Goal: Task Accomplishment & Management: Complete application form

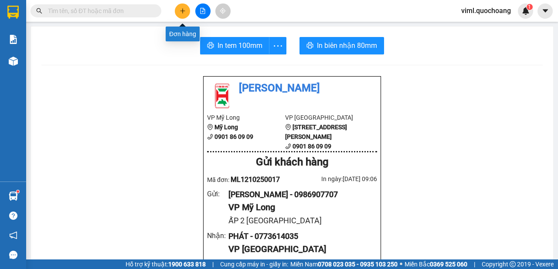
click at [180, 13] on icon "plus" at bounding box center [183, 11] width 6 height 6
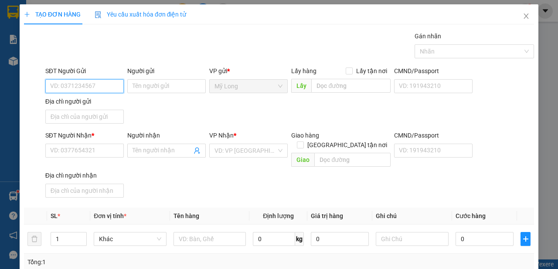
click at [82, 88] on input "SĐT Người Gửi" at bounding box center [84, 86] width 78 height 14
type input "0917450766"
click at [142, 86] on input "Người gửi" at bounding box center [166, 86] width 78 height 14
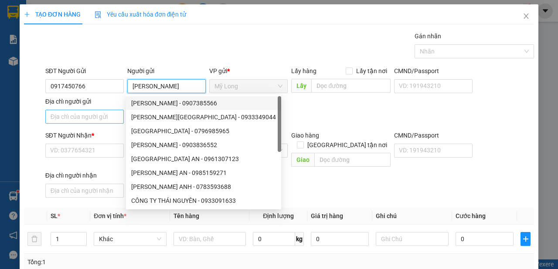
type input "[PERSON_NAME]"
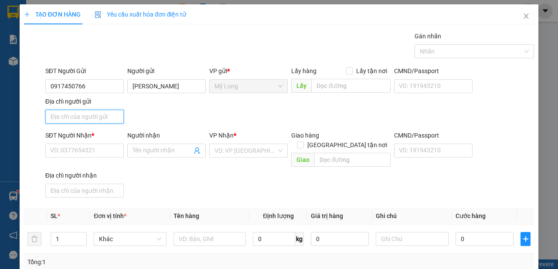
click at [94, 118] on input "Địa chỉ người gửi" at bounding box center [84, 117] width 78 height 14
type input "A"
type input "Â"
type input "ẤP 3B BÌNH HÀNG [GEOGRAPHIC_DATA]"
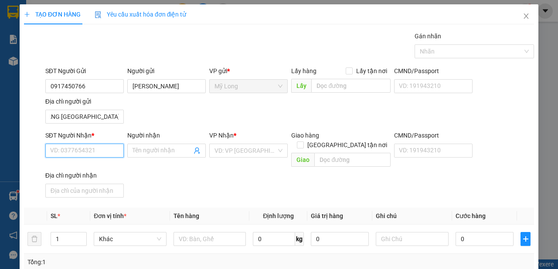
click at [80, 155] on input "SĐT Người Nhận *" at bounding box center [84, 151] width 78 height 14
type input "0829715989"
click at [134, 171] on div "0829715989 - [PERSON_NAME]" at bounding box center [93, 168] width 86 height 10
type input "[PERSON_NAME]"
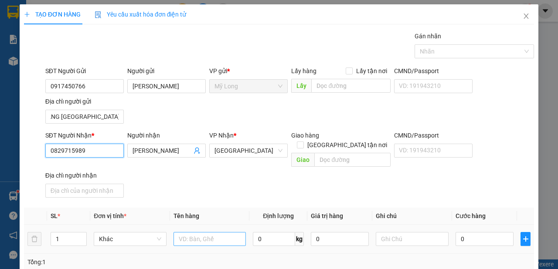
type input "0829715989"
click at [195, 232] on input "text" at bounding box center [209, 239] width 73 height 14
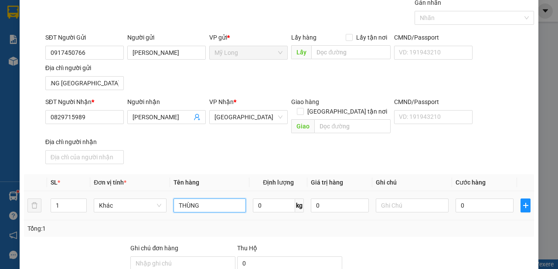
scroll to position [49, 0]
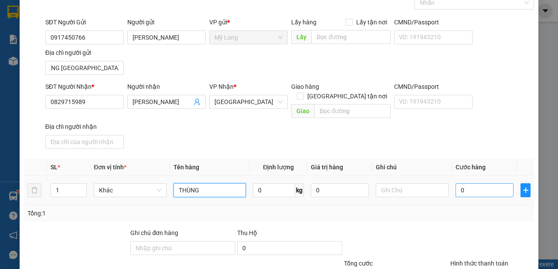
type input "THÙNG"
click at [481, 183] on input "0" at bounding box center [484, 190] width 58 height 14
click at [477, 183] on input "0" at bounding box center [484, 190] width 58 height 14
click at [210, 184] on input "THÙNG" at bounding box center [209, 190] width 73 height 14
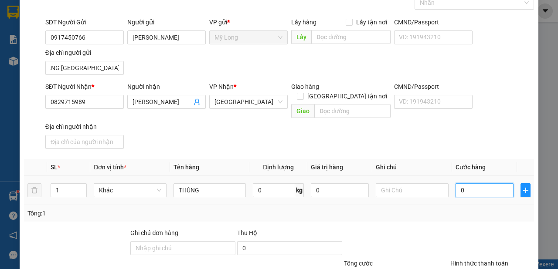
click at [468, 183] on input "0" at bounding box center [484, 190] width 58 height 14
type input "03"
type input "3"
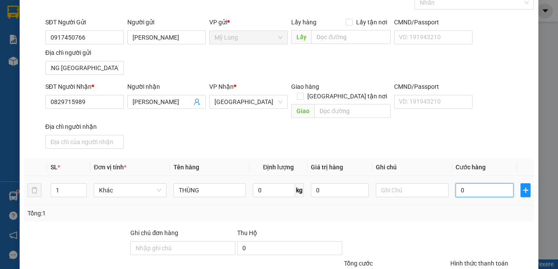
type input "3"
type input "030"
type input "30"
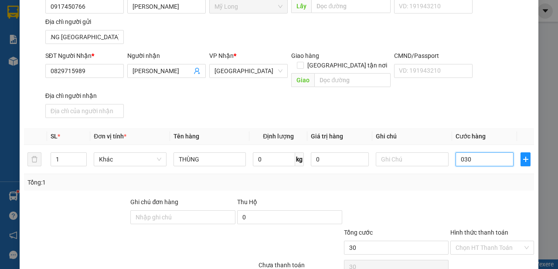
scroll to position [112, 0]
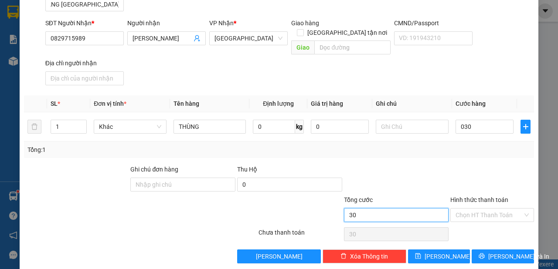
type input "30.000"
click at [433, 209] on input "30.000" at bounding box center [396, 215] width 105 height 14
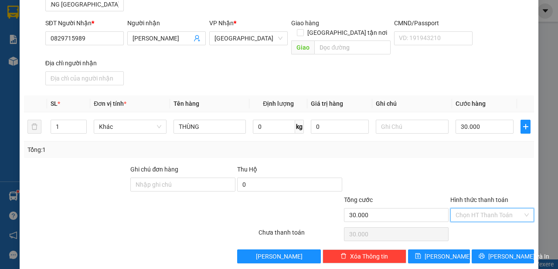
click at [460, 209] on input "Hình thức thanh toán" at bounding box center [488, 215] width 67 height 13
drag, startPoint x: 466, startPoint y: 226, endPoint x: 474, endPoint y: 224, distance: 7.6
click at [467, 226] on div "Tại văn phòng" at bounding box center [487, 221] width 83 height 14
type input "0"
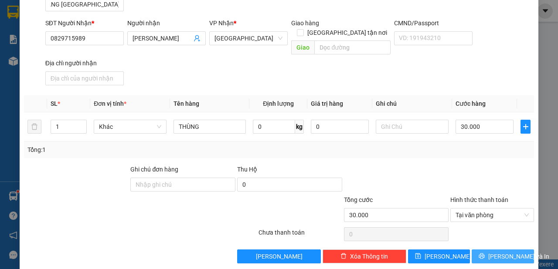
click at [495, 252] on span "[PERSON_NAME] và In" at bounding box center [518, 257] width 61 height 10
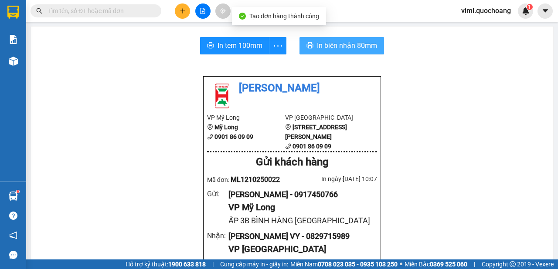
click at [353, 41] on span "In biên nhận 80mm" at bounding box center [347, 45] width 60 height 11
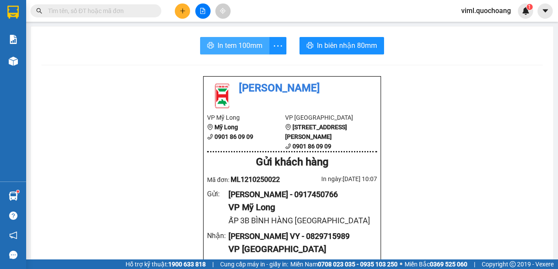
click at [236, 51] on span "In tem 100mm" at bounding box center [239, 45] width 45 height 11
click at [186, 8] on button at bounding box center [182, 10] width 15 height 15
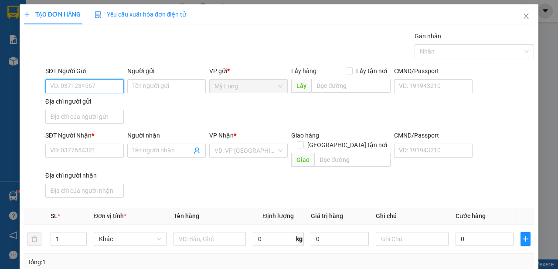
click at [88, 83] on input "SĐT Người Gửi" at bounding box center [84, 86] width 78 height 14
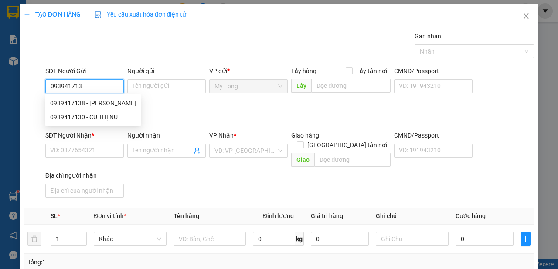
type input "0939417130"
click at [107, 106] on div "0939417130 - CÙ THỊ NU" at bounding box center [84, 103] width 68 height 10
type input "CÙ THỊ NU"
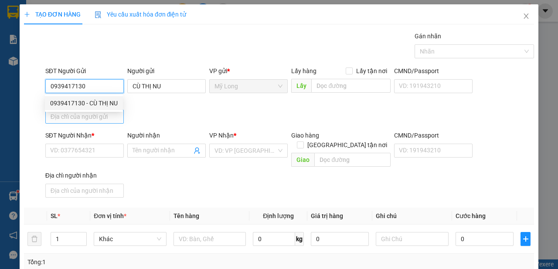
type input "0939417130"
click at [101, 117] on input "Địa chỉ người gửi" at bounding box center [84, 117] width 78 height 14
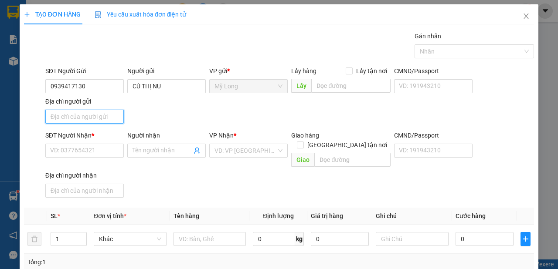
type input "A"
type input "Â"
type input "ẤP BÌNH MỸ A [GEOGRAPHIC_DATA]"
click at [83, 142] on div "SĐT Người Nhận *" at bounding box center [84, 137] width 78 height 13
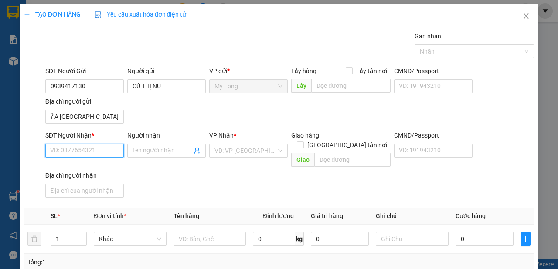
click at [81, 154] on input "SĐT Người Nhận *" at bounding box center [84, 151] width 78 height 14
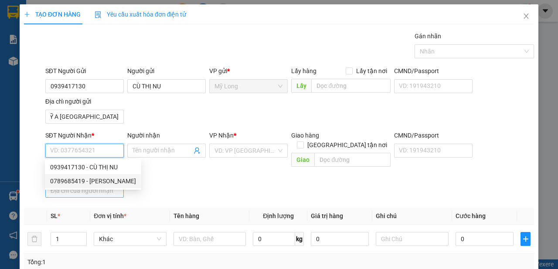
click at [122, 184] on div "0789685419 - [PERSON_NAME]" at bounding box center [93, 181] width 86 height 10
type input "0789685419"
type input "[PERSON_NAME]"
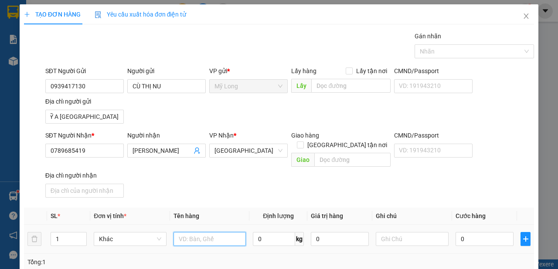
click at [230, 232] on input "text" at bounding box center [209, 239] width 73 height 14
type input "T"
type input "BỌC"
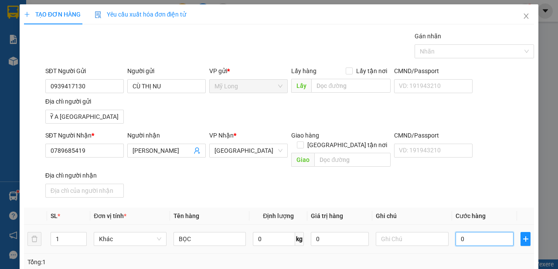
click at [472, 232] on input "0" at bounding box center [484, 239] width 58 height 14
type input "3"
type input "30"
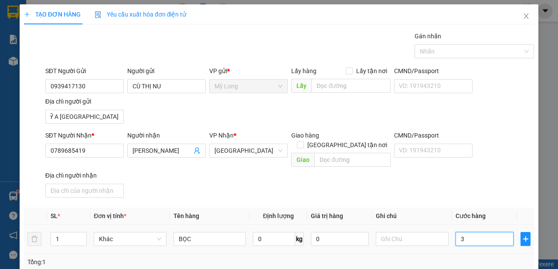
type input "30"
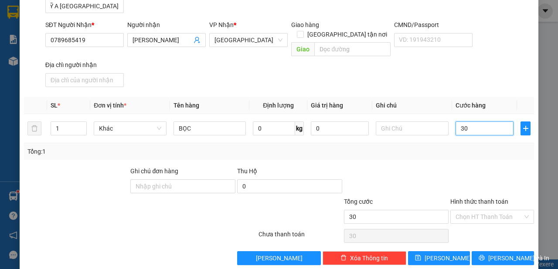
scroll to position [112, 0]
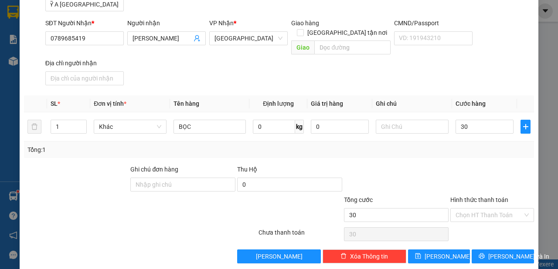
type input "30.000"
click at [418, 213] on div "Tổng cước 30.000" at bounding box center [396, 210] width 105 height 31
click at [461, 209] on input "Hình thức thanh toán" at bounding box center [488, 215] width 67 height 13
click at [471, 222] on div "Tại văn phòng" at bounding box center [487, 222] width 72 height 10
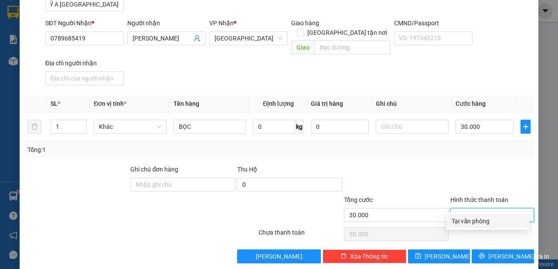
type input "0"
click at [471, 250] on div "[PERSON_NAME] và In" at bounding box center [503, 257] width 64 height 14
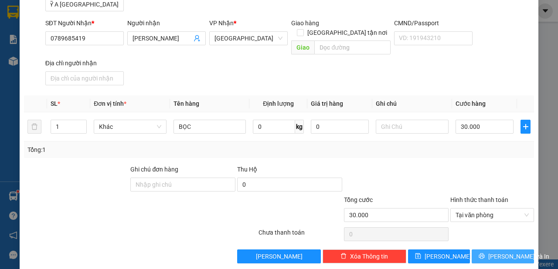
click at [480, 250] on button "[PERSON_NAME] và In" at bounding box center [502, 257] width 62 height 14
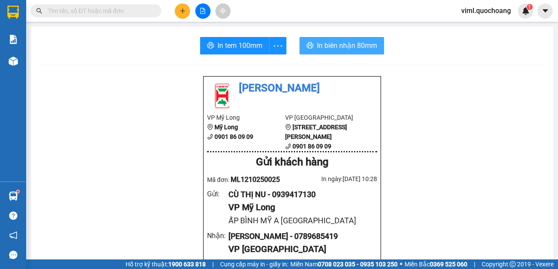
click at [363, 53] on button "In biên nhận 80mm" at bounding box center [341, 45] width 85 height 17
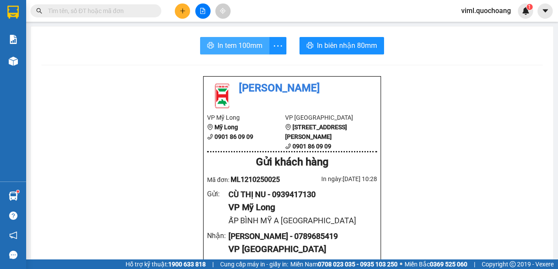
click at [224, 45] on span "In tem 100mm" at bounding box center [239, 45] width 45 height 11
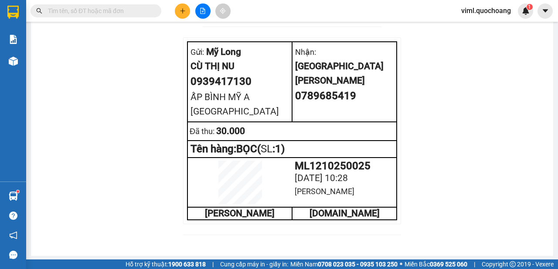
scroll to position [393, 0]
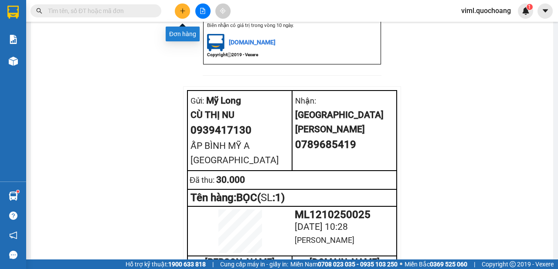
click at [181, 17] on button at bounding box center [182, 10] width 15 height 15
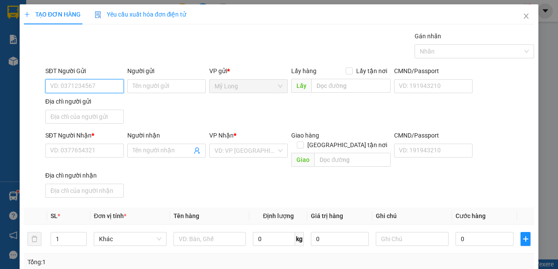
click at [100, 88] on input "SĐT Người Gửi" at bounding box center [84, 86] width 78 height 14
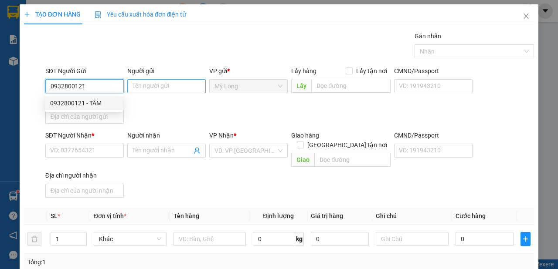
type input "0932800121"
click at [169, 91] on input "Người gửi" at bounding box center [166, 86] width 78 height 14
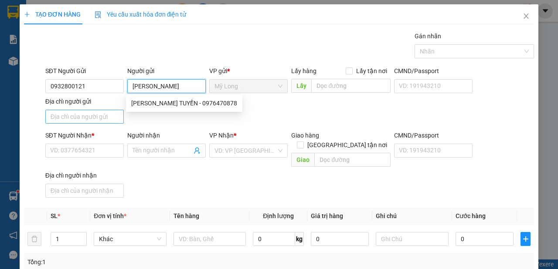
type input "[PERSON_NAME]"
click at [109, 115] on input "Địa chỉ người gửi" at bounding box center [84, 117] width 78 height 14
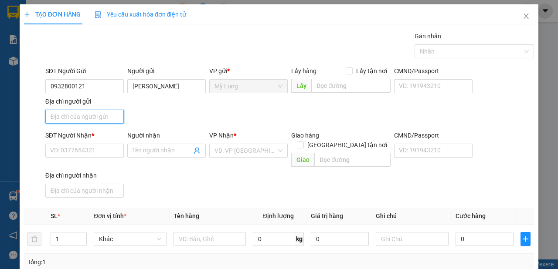
type input "A"
type input "ÁP 2 MỸ HIỆP ĐỒNG THÁP"
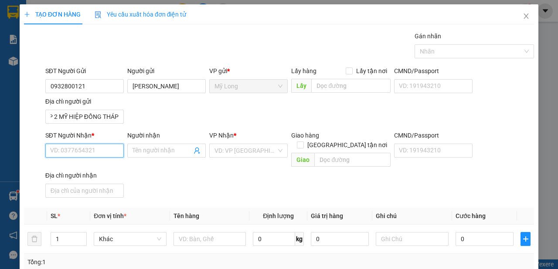
click at [80, 151] on input "SĐT Người Nhận *" at bounding box center [84, 151] width 78 height 14
type input "0979101548"
click at [119, 170] on div "0979101548 - [PERSON_NAME]" at bounding box center [93, 168] width 86 height 10
type input "[PERSON_NAME]"
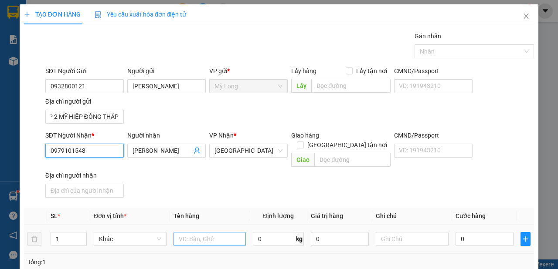
type input "0979101548"
click at [197, 232] on input "text" at bounding box center [209, 239] width 73 height 14
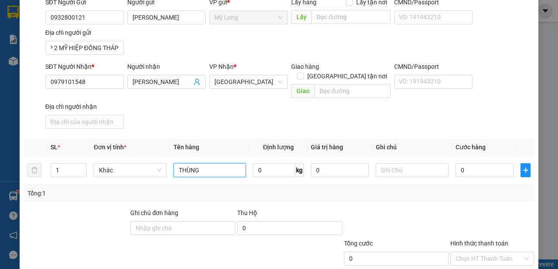
scroll to position [98, 0]
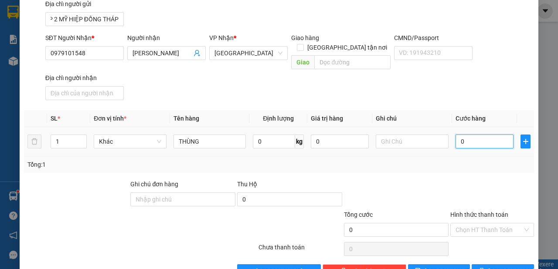
click at [458, 135] on input "0" at bounding box center [484, 142] width 58 height 14
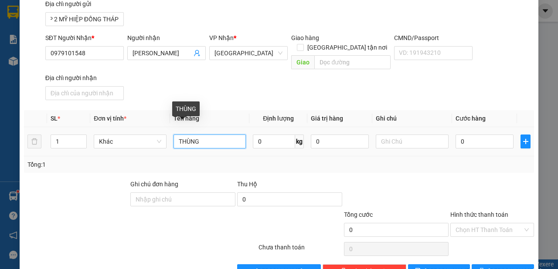
click at [236, 135] on input "THÙNG" at bounding box center [209, 142] width 73 height 14
type input "THÙNG NHỎ"
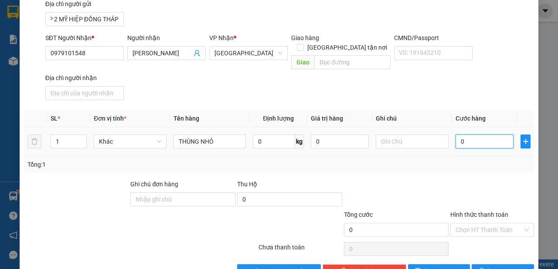
click at [473, 135] on input "0" at bounding box center [484, 142] width 58 height 14
type input "3"
type input "30"
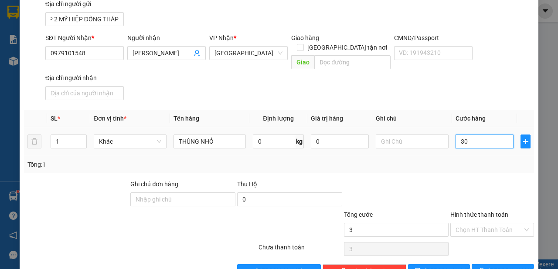
type input "30"
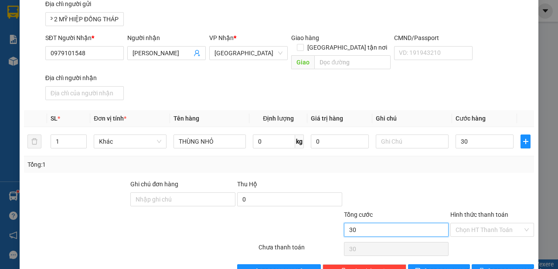
type input "30.000"
click at [422, 223] on input "30.000" at bounding box center [396, 230] width 105 height 14
click at [491, 267] on span "[PERSON_NAME] và In" at bounding box center [518, 272] width 61 height 10
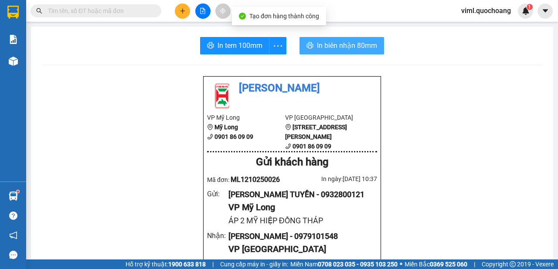
click at [368, 41] on span "In biên nhận 80mm" at bounding box center [347, 45] width 60 height 11
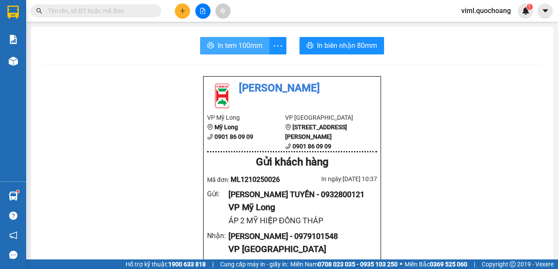
click at [253, 45] on span "In tem 100mm" at bounding box center [239, 45] width 45 height 11
click at [181, 10] on icon "plus" at bounding box center [183, 11] width 6 height 6
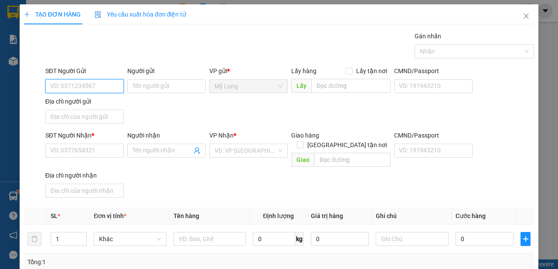
click at [87, 85] on input "SĐT Người Gửi" at bounding box center [84, 86] width 78 height 14
click at [63, 234] on input "1" at bounding box center [69, 239] width 36 height 13
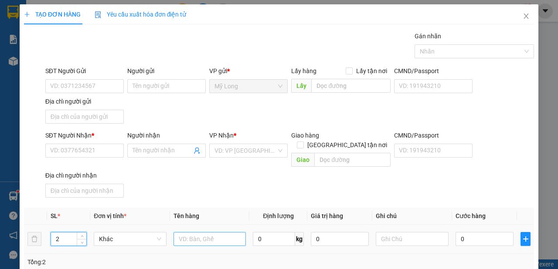
type input "2"
click at [187, 233] on input "text" at bounding box center [209, 239] width 73 height 14
type input "THÙNG + BỌC"
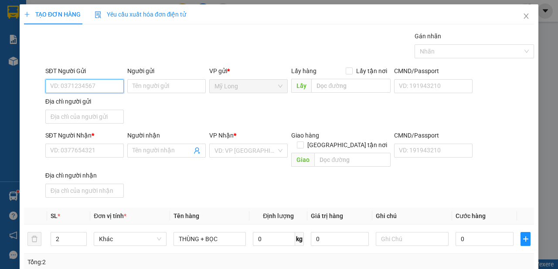
click at [86, 81] on input "SĐT Người Gửi" at bounding box center [84, 86] width 78 height 14
type input "0988284233"
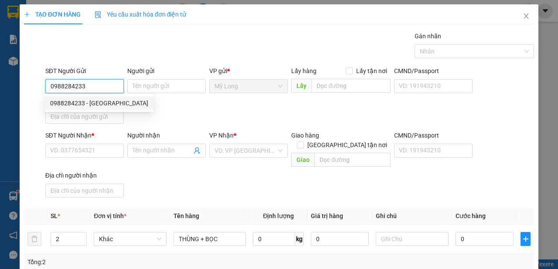
click at [111, 105] on div "0988284233 - [GEOGRAPHIC_DATA]" at bounding box center [99, 103] width 98 height 10
type input "[PERSON_NAME]"
type input "0988284233"
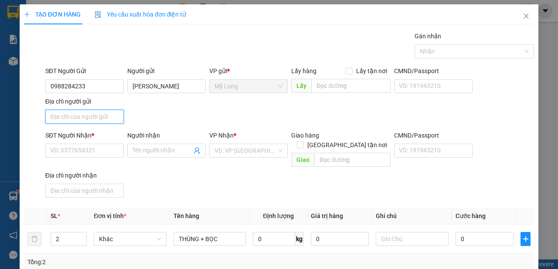
click at [102, 117] on input "Địa chỉ người gửi" at bounding box center [84, 117] width 78 height 14
type input "A"
type input "Â"
type input "ẤP MỸ LONG 1 [GEOGRAPHIC_DATA]"
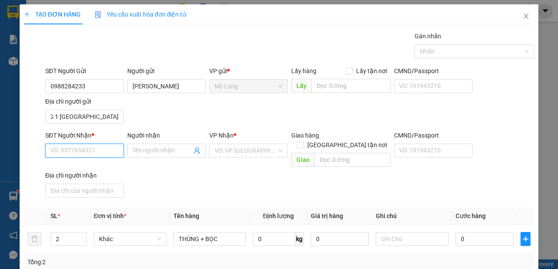
click at [78, 153] on input "SĐT Người Nhận *" at bounding box center [84, 151] width 78 height 14
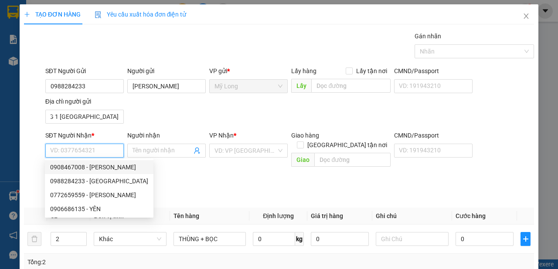
click at [115, 169] on div "0908467008 - [PERSON_NAME]" at bounding box center [99, 168] width 98 height 10
type input "0908467008"
type input "[PERSON_NAME]"
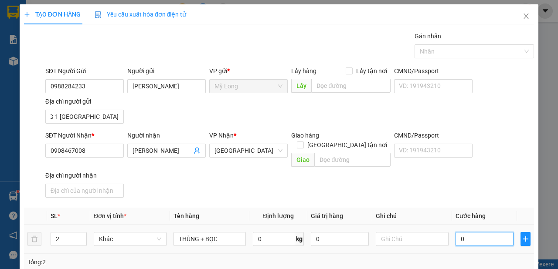
click at [489, 232] on input "0" at bounding box center [484, 239] width 58 height 14
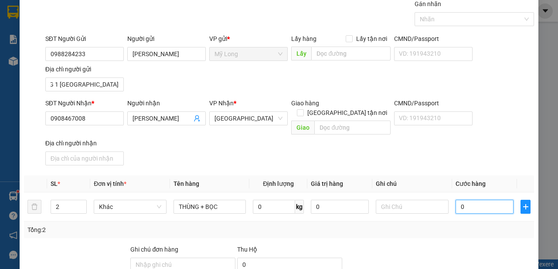
scroll to position [49, 0]
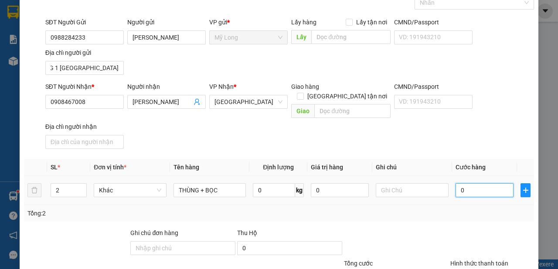
click at [483, 183] on input "0" at bounding box center [484, 190] width 58 height 14
type input "07"
type input "7"
type input "070"
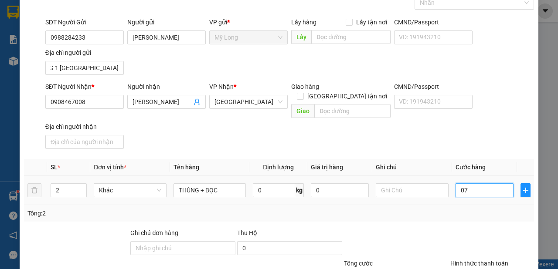
type input "70"
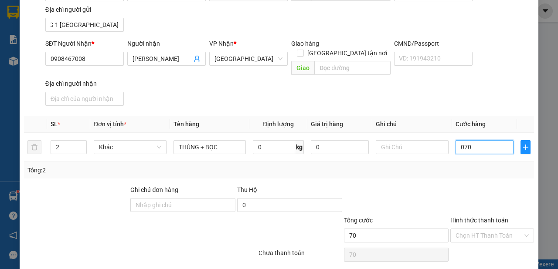
scroll to position [112, 0]
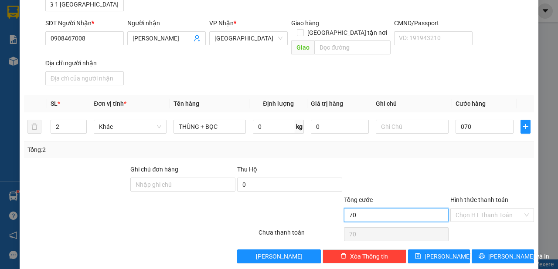
type input "70.000"
drag, startPoint x: 431, startPoint y: 207, endPoint x: 444, endPoint y: 203, distance: 13.6
click at [431, 208] on input "70.000" at bounding box center [396, 215] width 105 height 14
click at [450, 208] on div "Chọn HT Thanh Toán" at bounding box center [492, 215] width 84 height 14
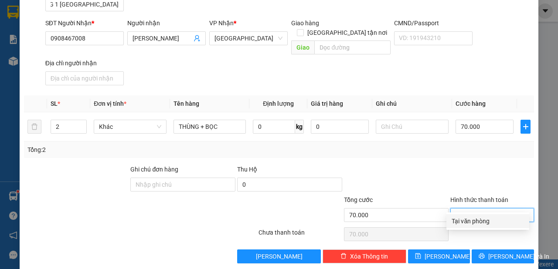
click at [463, 219] on div "Tại văn phòng" at bounding box center [487, 222] width 72 height 10
type input "0"
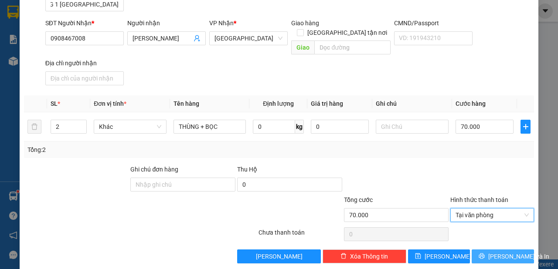
click at [477, 250] on button "[PERSON_NAME] và In" at bounding box center [502, 257] width 62 height 14
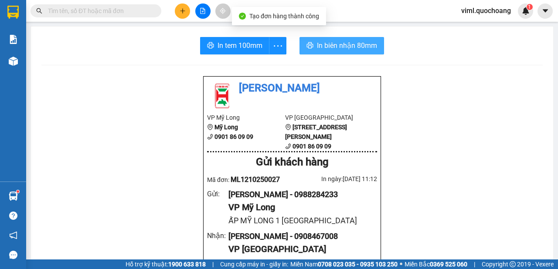
click at [317, 46] on span "In biên nhận 80mm" at bounding box center [347, 45] width 60 height 11
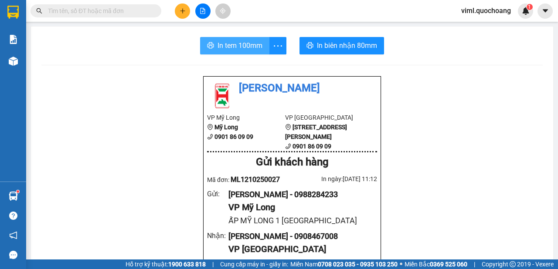
click at [246, 44] on span "In tem 100mm" at bounding box center [239, 45] width 45 height 11
click at [237, 41] on span "In tem 100mm" at bounding box center [239, 45] width 45 height 11
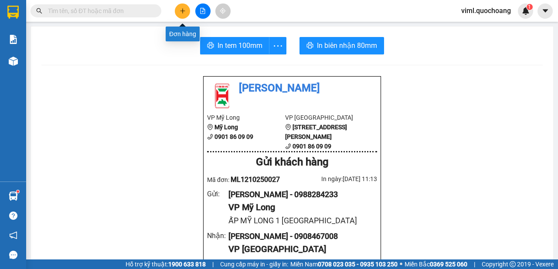
click at [183, 12] on icon "plus" at bounding box center [182, 10] width 0 height 5
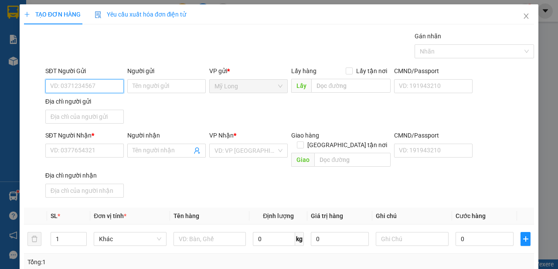
click at [83, 86] on input "SĐT Người Gửi" at bounding box center [84, 86] width 78 height 14
type input "0342224848"
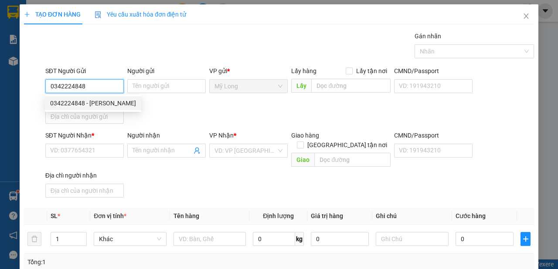
click at [83, 109] on div "0342224848 - [PERSON_NAME]" at bounding box center [93, 103] width 96 height 14
type input "[PERSON_NAME]"
type input "0342224848"
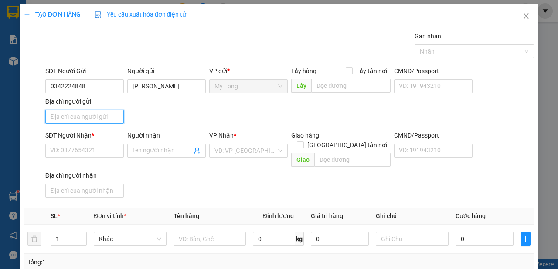
click at [81, 117] on input "Địa chỉ người gửi" at bounding box center [84, 117] width 78 height 14
type input "A"
type input "Â"
type input "ẤP 2 [GEOGRAPHIC_DATA]"
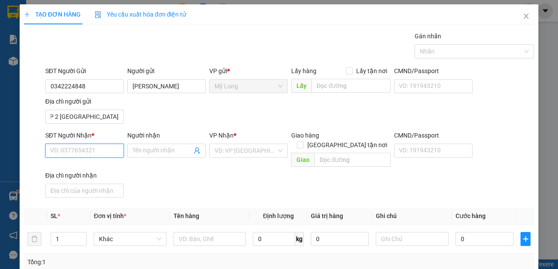
click at [66, 155] on input "SĐT Người Nhận *" at bounding box center [84, 151] width 78 height 14
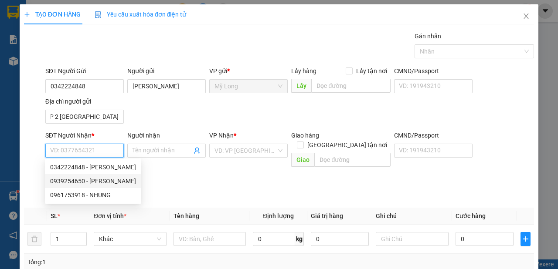
click at [114, 183] on div "0939254650 - [PERSON_NAME]" at bounding box center [93, 181] width 86 height 10
type input "0939254650"
type input "[PERSON_NAME]"
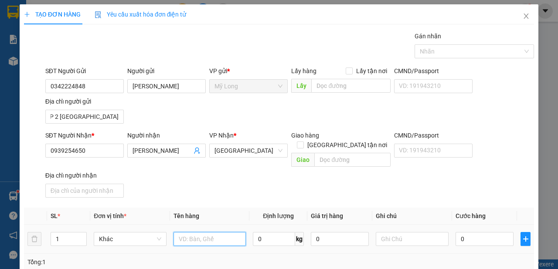
click at [225, 232] on input "text" at bounding box center [209, 239] width 73 height 14
type input "THÙNG + GIỎ"
click at [71, 233] on input "1" at bounding box center [69, 239] width 36 height 13
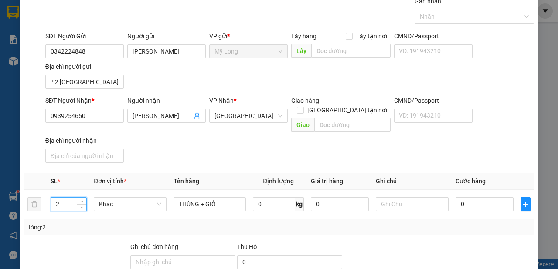
scroll to position [49, 0]
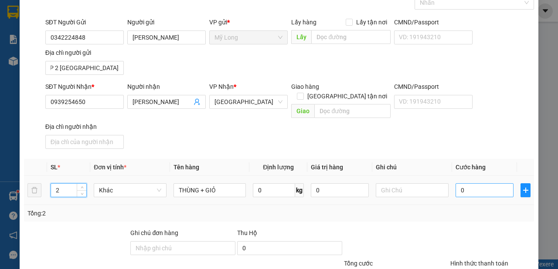
type input "2"
click at [479, 183] on input "0" at bounding box center [484, 190] width 58 height 14
type input "6"
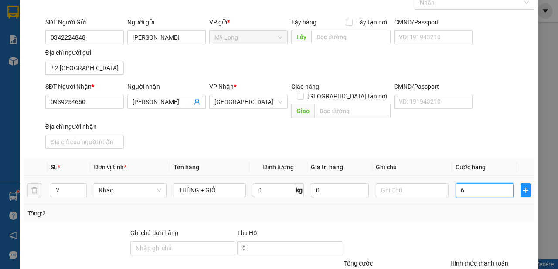
type input "60"
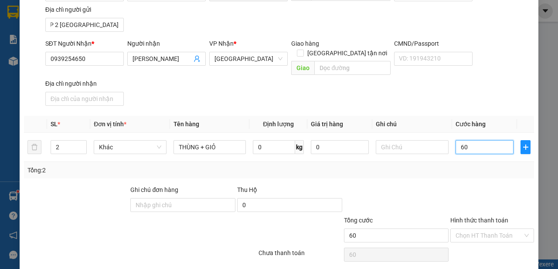
scroll to position [112, 0]
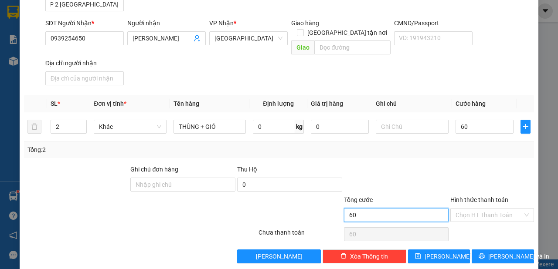
type input "60.000"
drag, startPoint x: 420, startPoint y: 197, endPoint x: 427, endPoint y: 199, distance: 7.1
click at [420, 208] on input "60.000" at bounding box center [396, 215] width 105 height 14
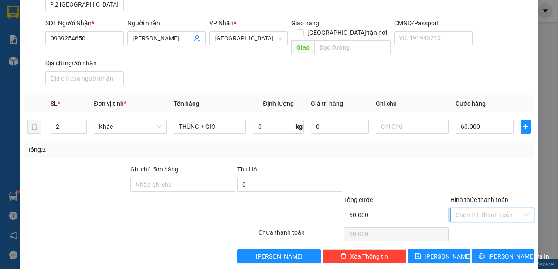
click at [478, 209] on input "Hình thức thanh toán" at bounding box center [488, 215] width 67 height 13
click at [474, 219] on div "Tại văn phòng" at bounding box center [487, 222] width 72 height 10
type input "0"
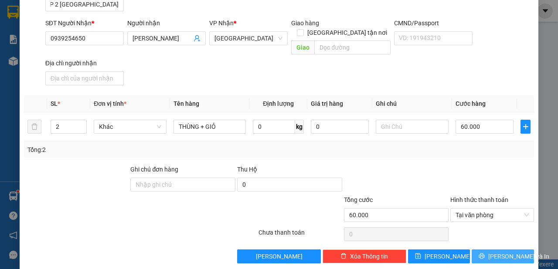
click at [495, 252] on span "[PERSON_NAME] và In" at bounding box center [518, 257] width 61 height 10
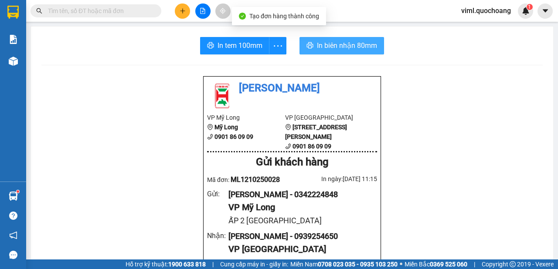
click at [328, 48] on span "In biên nhận 80mm" at bounding box center [347, 45] width 60 height 11
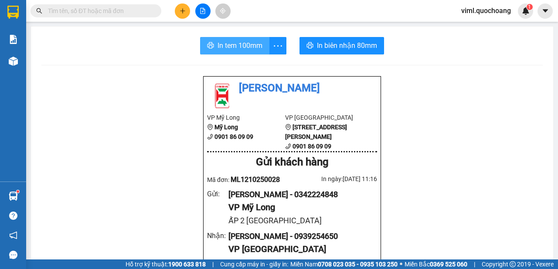
click at [244, 47] on span "In tem 100mm" at bounding box center [239, 45] width 45 height 11
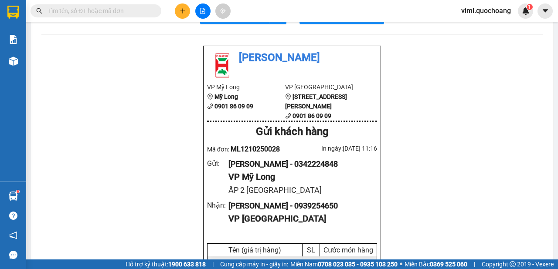
scroll to position [49, 0]
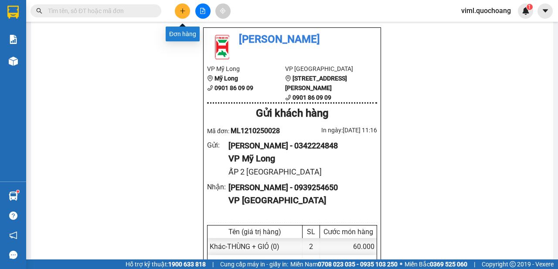
click at [188, 8] on button at bounding box center [182, 10] width 15 height 15
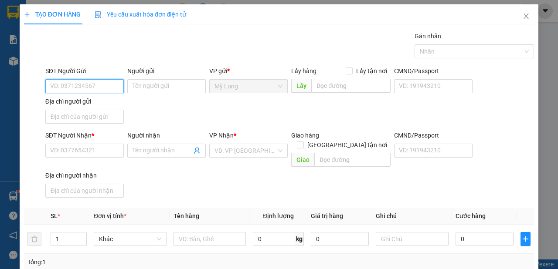
click at [98, 88] on input "SĐT Người Gửi" at bounding box center [84, 86] width 78 height 14
type input "0326957776"
click at [122, 108] on div "0326957776 - [PERSON_NAME]" at bounding box center [93, 103] width 96 height 14
type input "[PERSON_NAME]"
type input "0326957776"
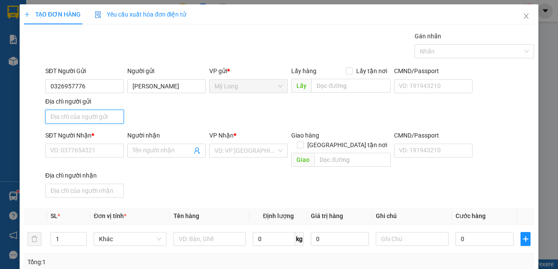
click at [105, 119] on input "Địa chỉ người gửi" at bounding box center [84, 117] width 78 height 14
type input "A"
type input "Â"
type input "ẤP 3 BÌNH HÀNG [GEOGRAPHIC_DATA]"
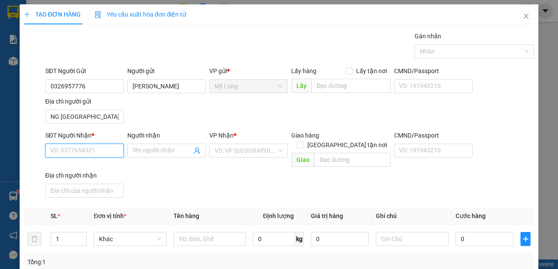
click at [98, 148] on input "SĐT Người Nhận *" at bounding box center [84, 151] width 78 height 14
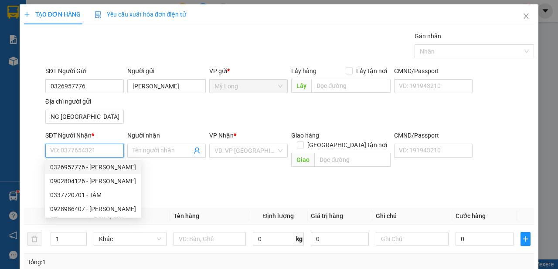
click at [91, 149] on input "SĐT Người Nhận *" at bounding box center [84, 151] width 78 height 14
click at [95, 152] on input "SĐT Người Nhận *" at bounding box center [84, 151] width 78 height 14
click at [99, 154] on input "SĐT Người Nhận *" at bounding box center [84, 151] width 78 height 14
click at [103, 152] on input "SĐT Người Nhận *" at bounding box center [84, 151] width 78 height 14
click at [102, 147] on input "SĐT Người Nhận *" at bounding box center [84, 151] width 78 height 14
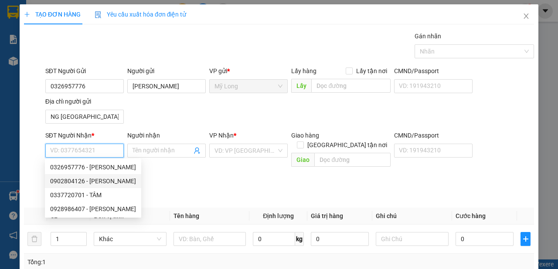
click at [132, 185] on div "0902804126 - [PERSON_NAME]" at bounding box center [93, 181] width 86 height 10
type input "0902804126"
type input "[PERSON_NAME]"
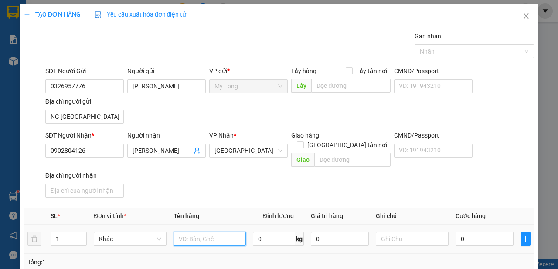
click at [226, 232] on input "text" at bounding box center [209, 239] width 73 height 14
type input "BỌC XANH"
click at [463, 231] on div "0" at bounding box center [484, 239] width 58 height 17
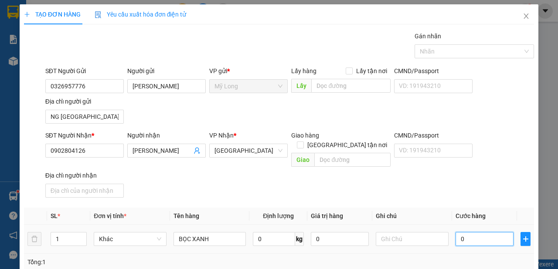
click at [465, 232] on input "0" at bounding box center [484, 239] width 58 height 14
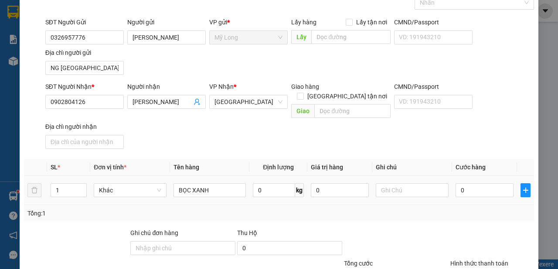
drag, startPoint x: 477, startPoint y: 202, endPoint x: 478, endPoint y: 194, distance: 7.9
click at [477, 205] on div "Tổng: 1" at bounding box center [279, 213] width 510 height 17
click at [478, 183] on input "0" at bounding box center [484, 190] width 58 height 14
type input "3"
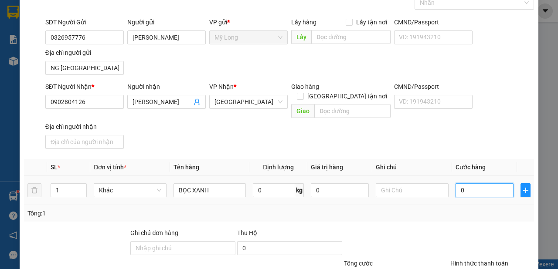
type input "3"
type input "30"
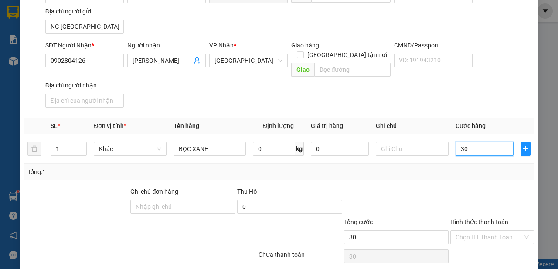
scroll to position [112, 0]
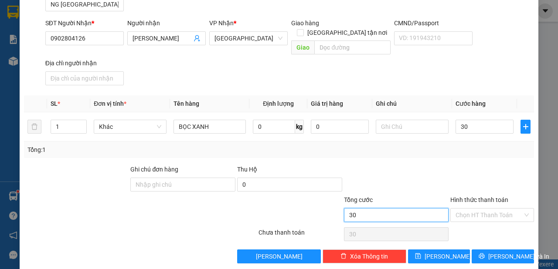
type input "30.000"
click at [435, 208] on input "30.000" at bounding box center [396, 215] width 105 height 14
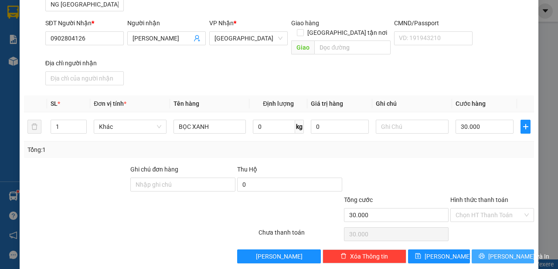
click at [500, 250] on button "[PERSON_NAME] và In" at bounding box center [502, 257] width 62 height 14
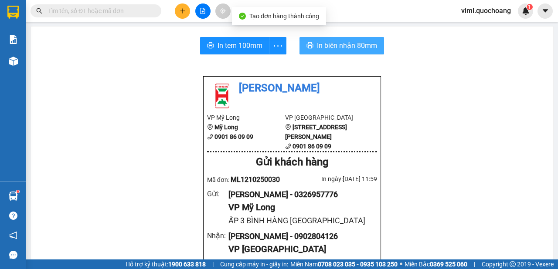
click at [332, 50] on span "In biên nhận 80mm" at bounding box center [347, 45] width 60 height 11
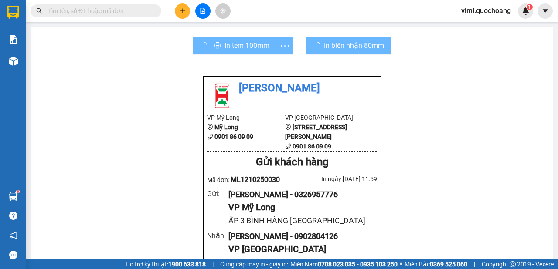
click at [261, 49] on div "In tem 100mm" at bounding box center [243, 45] width 100 height 17
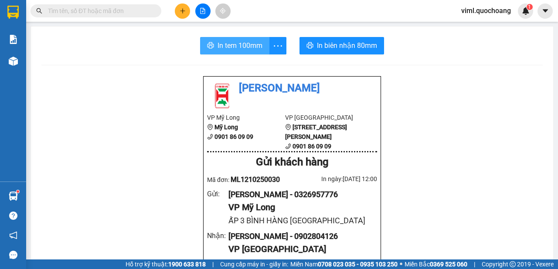
drag, startPoint x: 241, startPoint y: 58, endPoint x: 242, endPoint y: 49, distance: 9.3
click at [243, 48] on span "In tem 100mm" at bounding box center [239, 45] width 45 height 11
click at [182, 14] on button at bounding box center [182, 10] width 15 height 15
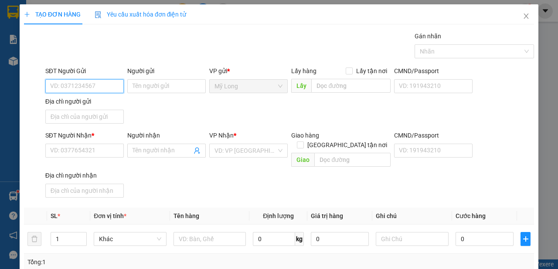
click at [84, 86] on input "SĐT Người Gửi" at bounding box center [84, 86] width 78 height 14
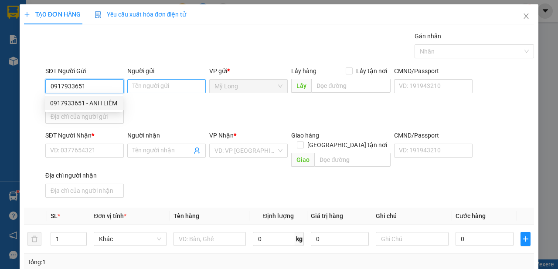
type input "0917933651"
click at [138, 87] on input "Người gửi" at bounding box center [166, 86] width 78 height 14
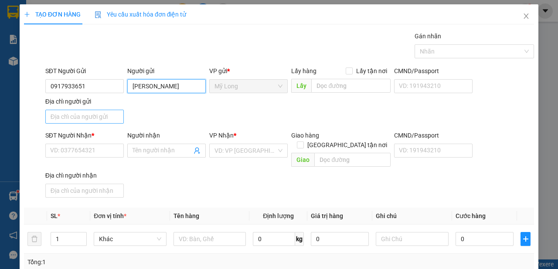
type input "[PERSON_NAME]"
click at [89, 116] on input "Địa chỉ người gửi" at bounding box center [84, 117] width 78 height 14
type input "A"
type input "Â"
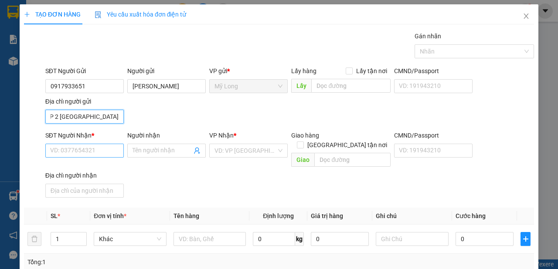
type input "ẤP 2 [GEOGRAPHIC_DATA]"
click at [76, 147] on input "SĐT Người Nhận *" at bounding box center [84, 151] width 78 height 14
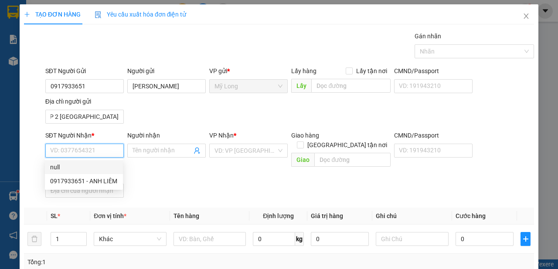
click at [97, 149] on input "SĐT Người Nhận *" at bounding box center [84, 151] width 78 height 14
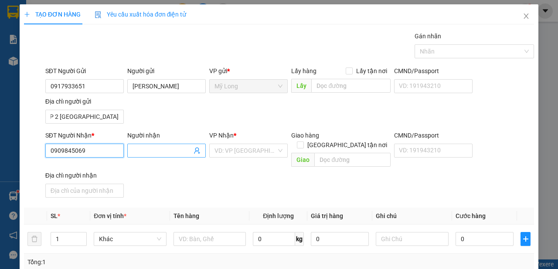
type input "0909845069"
click at [147, 153] on input "Người nhận" at bounding box center [161, 151] width 59 height 10
type input "D"
type input "Đ"
type input "D"
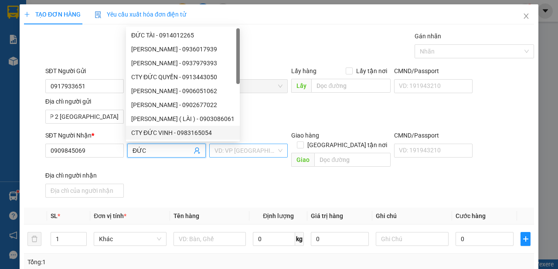
type input "ĐỨC"
click at [250, 153] on input "search" at bounding box center [245, 150] width 62 height 13
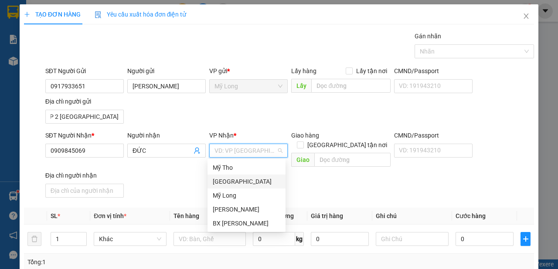
click at [229, 184] on div "[GEOGRAPHIC_DATA]" at bounding box center [247, 182] width 68 height 10
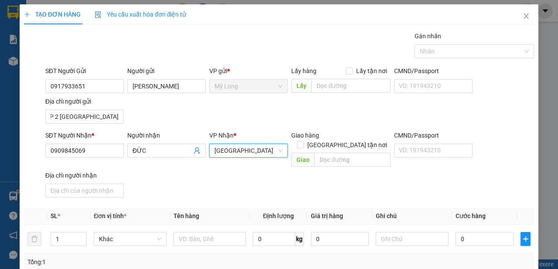
click at [344, 141] on div "Giao hàng [GEOGRAPHIC_DATA] tận nơi" at bounding box center [340, 142] width 99 height 23
click at [303, 142] on input "[GEOGRAPHIC_DATA] tận nơi" at bounding box center [300, 145] width 6 height 6
checkbox input "true"
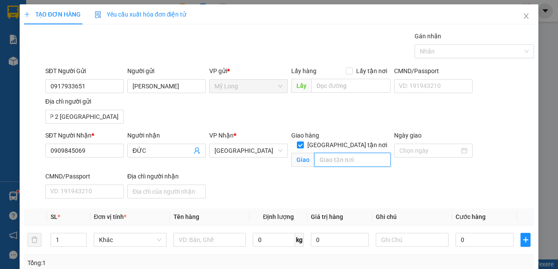
click at [330, 153] on input "text" at bounding box center [352, 160] width 76 height 14
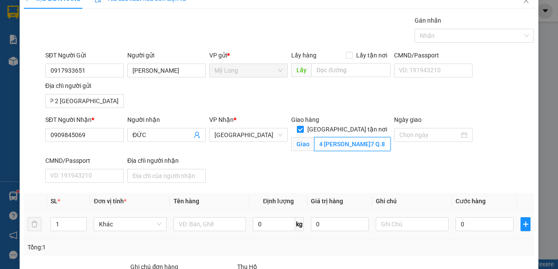
scroll to position [0, 0]
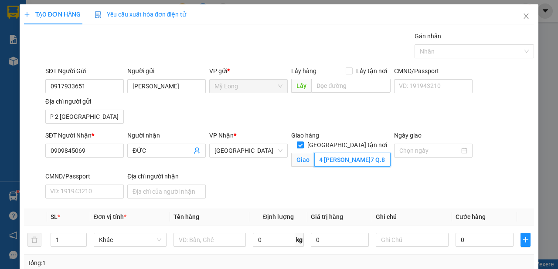
click at [380, 153] on input "124 [PERSON_NAME]7 Q.8" at bounding box center [352, 160] width 76 height 14
drag, startPoint x: 381, startPoint y: 152, endPoint x: 307, endPoint y: 151, distance: 74.1
click at [314, 153] on input "124 [PERSON_NAME]7 Q.8" at bounding box center [352, 160] width 76 height 14
type input "124 [PERSON_NAME]7 Q.8"
click at [303, 142] on input "[GEOGRAPHIC_DATA] tận nơi" at bounding box center [300, 145] width 6 height 6
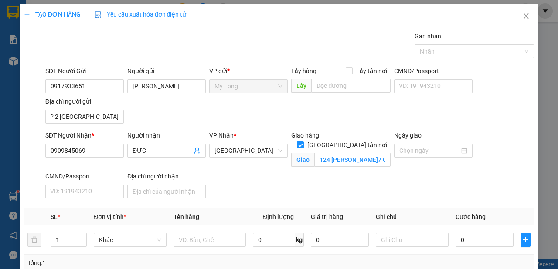
checkbox input "false"
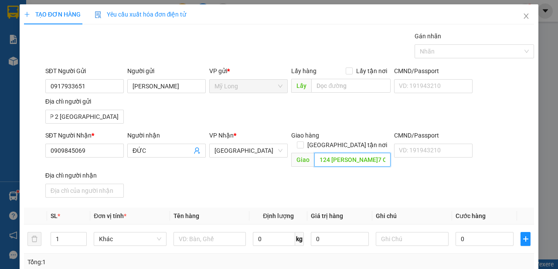
drag, startPoint x: 317, startPoint y: 150, endPoint x: 374, endPoint y: 151, distance: 57.5
click at [374, 153] on input "124 [PERSON_NAME]7 Q.8" at bounding box center [352, 160] width 76 height 14
type input "GHỊ P.7 Q.8"
drag, startPoint x: 369, startPoint y: 151, endPoint x: 311, endPoint y: 153, distance: 58.0
click at [314, 153] on input "GHỊ P.7 Q.8" at bounding box center [352, 160] width 76 height 14
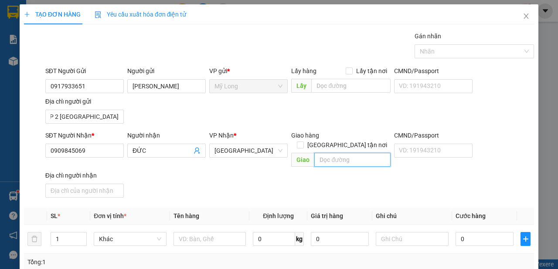
scroll to position [49, 0]
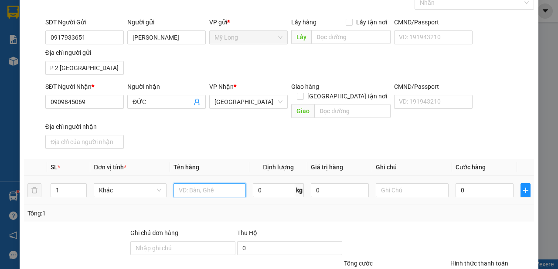
click at [231, 183] on input "text" at bounding box center [209, 190] width 73 height 14
type input "T"
type input "KIỆN"
click at [58, 184] on input "1" at bounding box center [69, 190] width 36 height 13
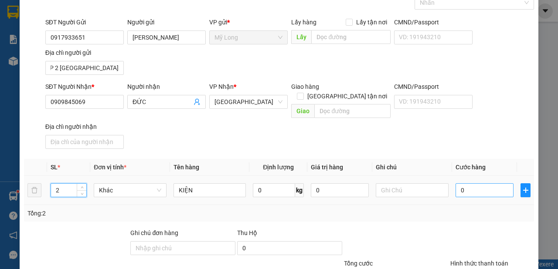
type input "2"
click at [465, 183] on input "0" at bounding box center [484, 190] width 58 height 14
type input "1"
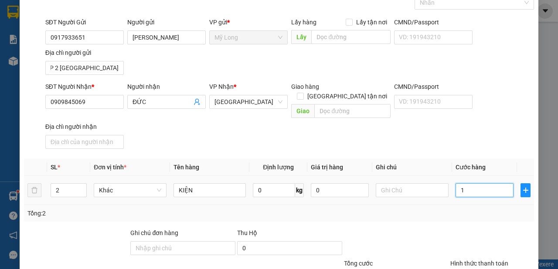
type input "16"
type input "160"
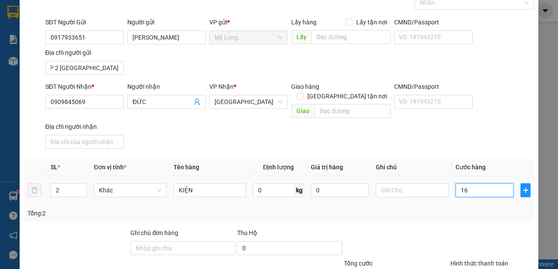
type input "160"
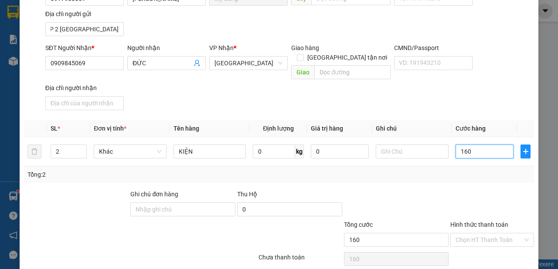
scroll to position [112, 0]
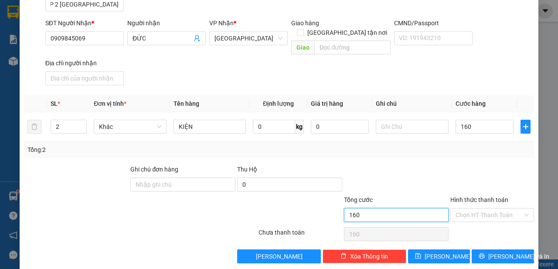
type input "160.000"
click at [419, 208] on input "160.000" at bounding box center [396, 215] width 105 height 14
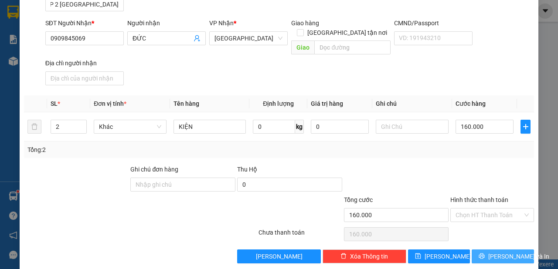
click at [484, 251] on button "[PERSON_NAME] và In" at bounding box center [502, 257] width 62 height 14
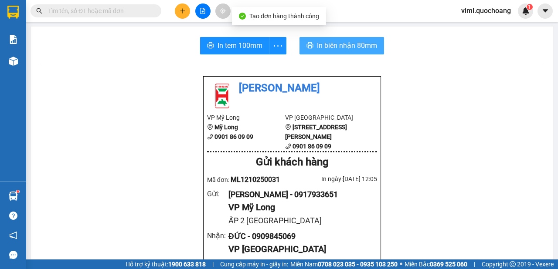
click at [319, 45] on span "In biên nhận 80mm" at bounding box center [347, 45] width 60 height 11
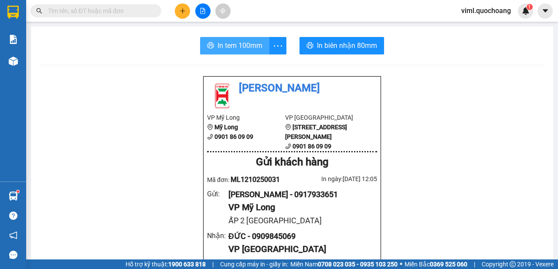
click at [251, 47] on span "In tem 100mm" at bounding box center [239, 45] width 45 height 11
click at [188, 10] on button at bounding box center [182, 10] width 15 height 15
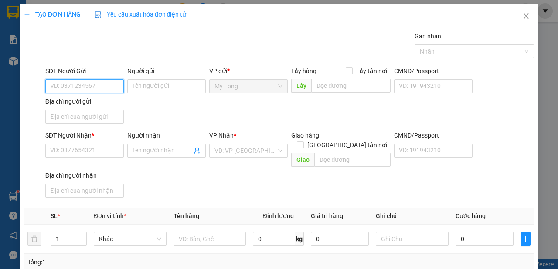
click at [93, 89] on input "SĐT Người Gửi" at bounding box center [84, 86] width 78 height 14
click at [89, 83] on input "SĐT Người Gửi" at bounding box center [84, 86] width 78 height 14
click at [82, 102] on div "0846480019 - LÂM" at bounding box center [84, 103] width 68 height 10
type input "0846480019"
type input "LÂM"
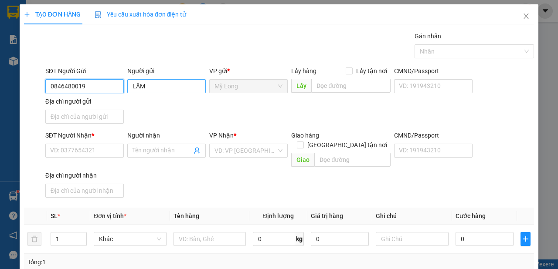
type input "0846480019"
click at [130, 89] on input "LÂM" at bounding box center [166, 86] width 78 height 14
type input "[PERSON_NAME]"
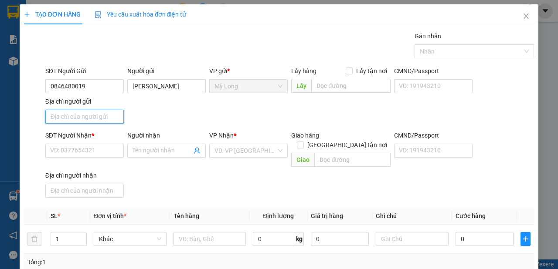
click at [62, 119] on input "Địa chỉ người gửi" at bounding box center [84, 117] width 78 height 14
type input "A"
type input "Á"
type input "ẤP BÌNH [GEOGRAPHIC_DATA]"
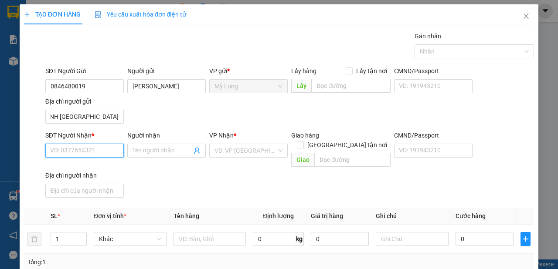
click at [65, 150] on input "SĐT Người Nhận *" at bounding box center [84, 151] width 78 height 14
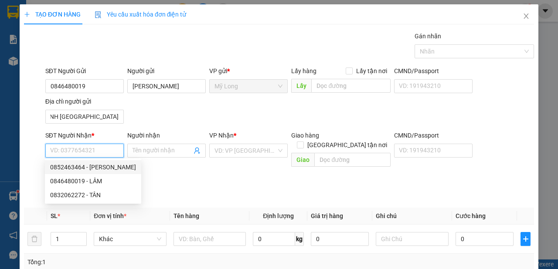
click at [112, 169] on div "0852463464 - [PERSON_NAME]" at bounding box center [93, 168] width 86 height 10
type input "0852463464"
type input "[PERSON_NAME]"
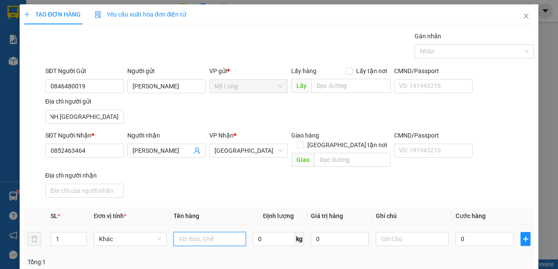
click at [214, 232] on input "text" at bounding box center [209, 239] width 73 height 14
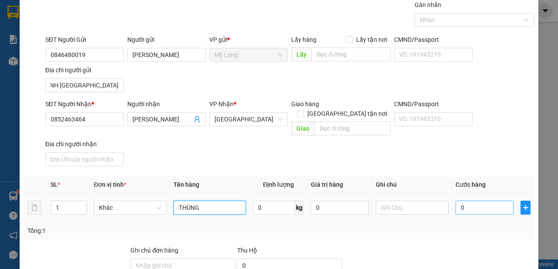
scroll to position [49, 0]
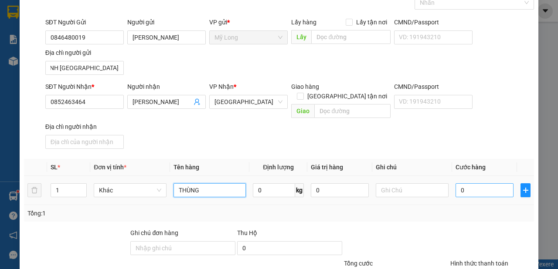
type input "THÙNG"
click at [509, 183] on td "0" at bounding box center [484, 190] width 65 height 29
click at [502, 183] on input "0" at bounding box center [484, 190] width 58 height 14
type input "3"
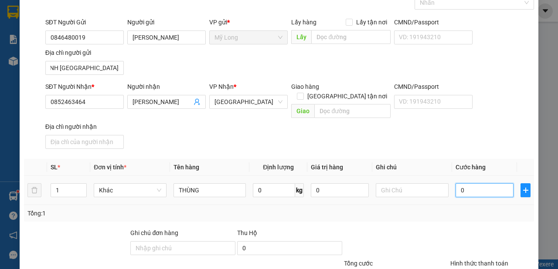
type input "3"
type input "30"
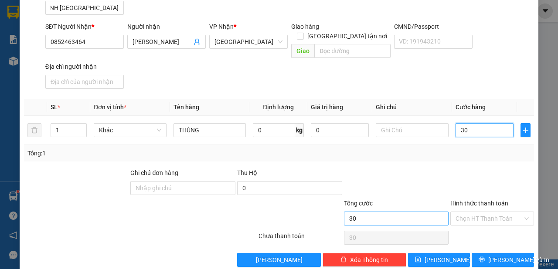
scroll to position [112, 0]
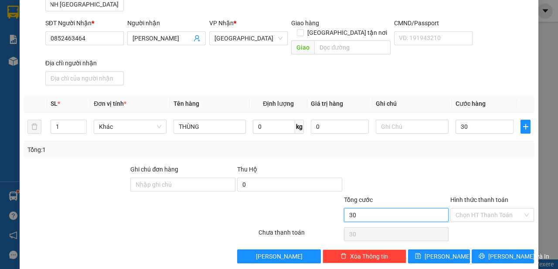
type input "30.000"
click at [437, 208] on input "30.000" at bounding box center [396, 215] width 105 height 14
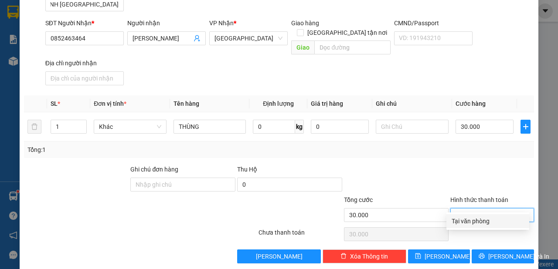
click at [460, 209] on input "Hình thức thanh toán" at bounding box center [488, 215] width 67 height 13
click at [464, 224] on div "Tại văn phòng" at bounding box center [487, 222] width 72 height 10
type input "0"
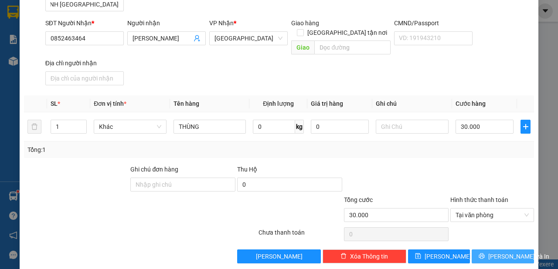
click at [488, 251] on button "[PERSON_NAME] và In" at bounding box center [502, 257] width 62 height 14
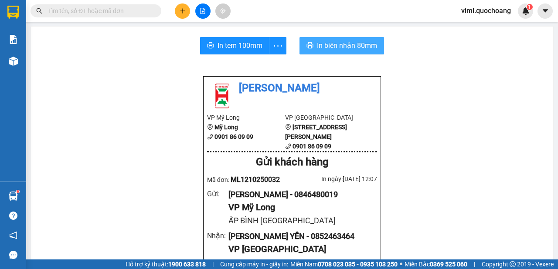
click at [349, 47] on span "In biên nhận 80mm" at bounding box center [347, 45] width 60 height 11
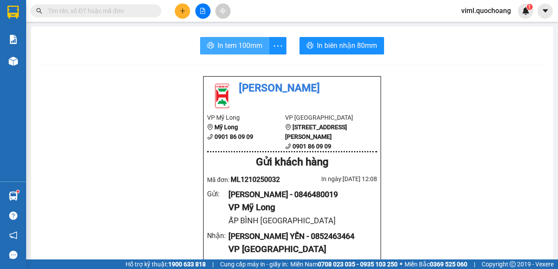
click at [240, 46] on span "In tem 100mm" at bounding box center [239, 45] width 45 height 11
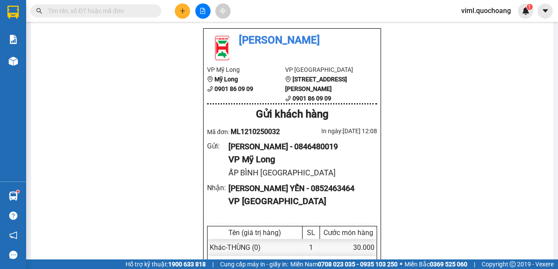
scroll to position [98, 0]
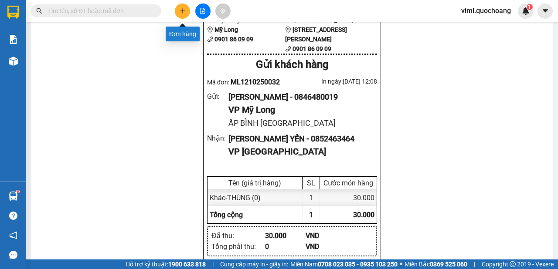
click at [178, 7] on button at bounding box center [182, 10] width 15 height 15
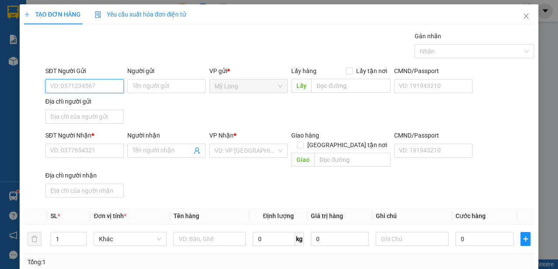
click at [83, 85] on input "SĐT Người Gửi" at bounding box center [84, 86] width 78 height 14
click at [93, 88] on input "SĐT Người Gửi" at bounding box center [84, 86] width 78 height 14
click at [80, 87] on input "SĐT Người Gửi" at bounding box center [84, 86] width 78 height 14
type input "0988620178"
click at [141, 89] on input "Người gửi" at bounding box center [166, 86] width 78 height 14
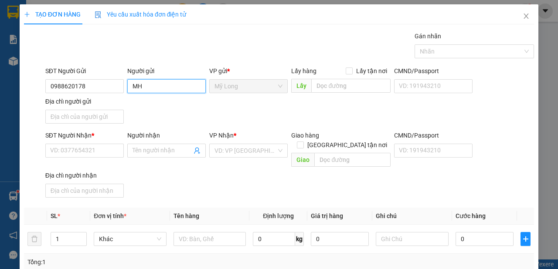
type input "M"
type input "[PERSON_NAME]"
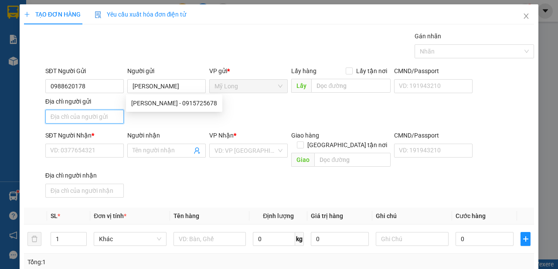
click at [70, 113] on input "Địa chỉ người gửi" at bounding box center [84, 117] width 78 height 14
type input "A"
type input "Â"
type input "Ấ"
type input "A"
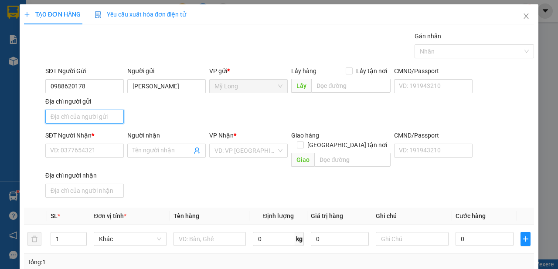
type input "Â"
type input "ẤP 2 [GEOGRAPHIC_DATA]"
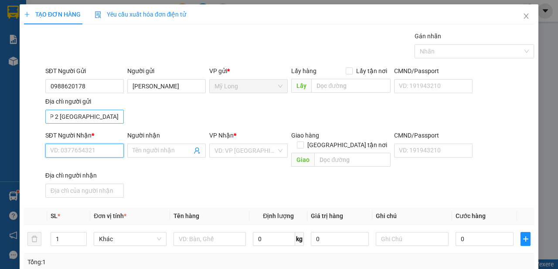
drag, startPoint x: 105, startPoint y: 146, endPoint x: 100, endPoint y: 120, distance: 26.7
click at [105, 146] on input "SĐT Người Nhận *" at bounding box center [84, 151] width 78 height 14
type input "0327435059"
click at [144, 149] on input "Người nhận" at bounding box center [161, 151] width 59 height 10
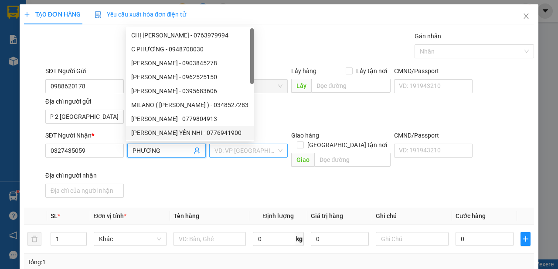
type input "PHƯƠNG"
click at [248, 149] on input "search" at bounding box center [245, 150] width 62 height 13
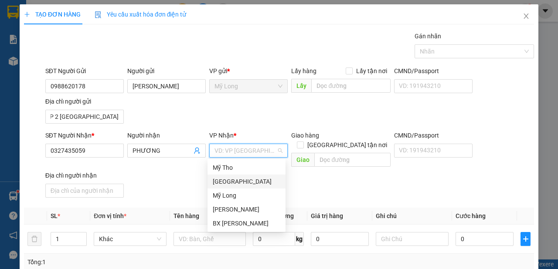
click at [244, 180] on div "[GEOGRAPHIC_DATA]" at bounding box center [247, 182] width 68 height 10
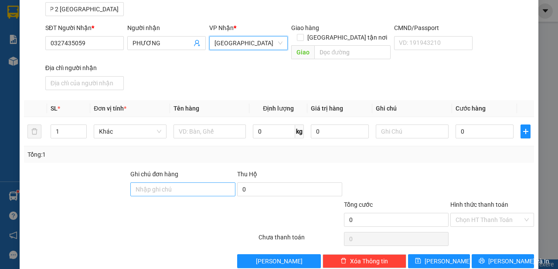
scroll to position [112, 0]
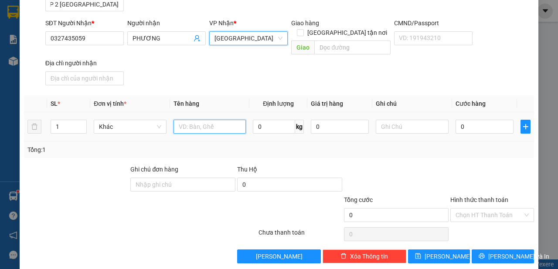
click at [207, 120] on input "text" at bounding box center [209, 127] width 73 height 14
type input "BAO THƯ"
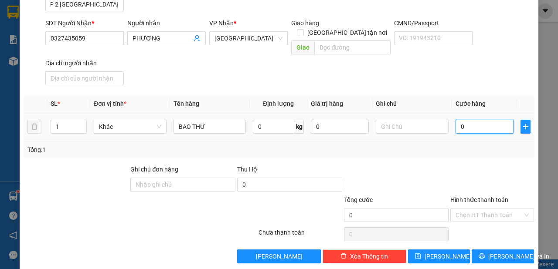
click at [466, 120] on input "0" at bounding box center [484, 127] width 58 height 14
type input "2"
type input "20"
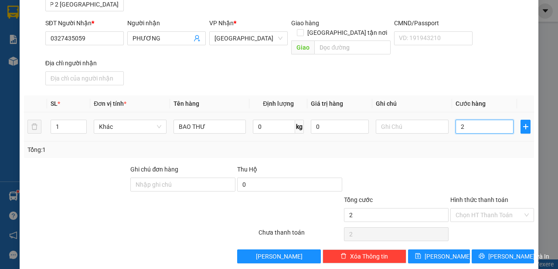
type input "20"
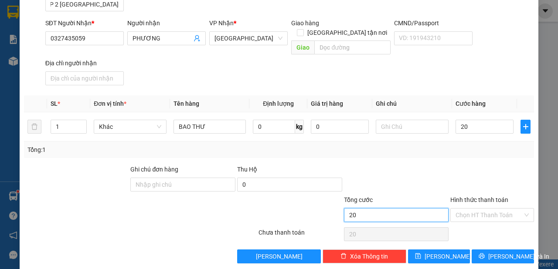
type input "20.000"
click at [423, 208] on input "20.000" at bounding box center [396, 215] width 105 height 14
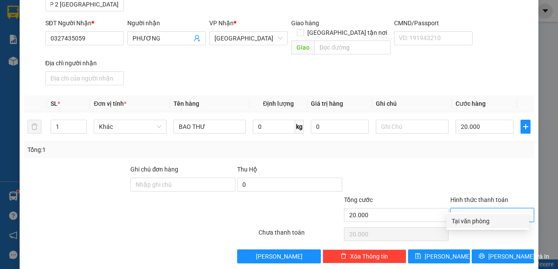
click at [473, 209] on input "Hình thức thanh toán" at bounding box center [488, 215] width 67 height 13
click at [463, 223] on div "Tại văn phòng" at bounding box center [487, 222] width 72 height 10
type input "0"
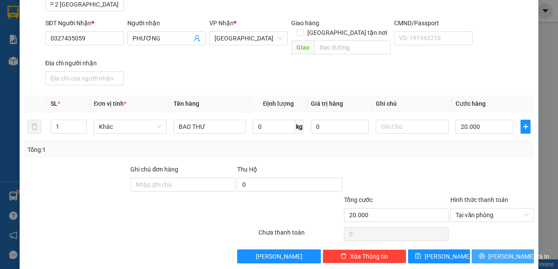
click at [507, 252] on span "[PERSON_NAME] và In" at bounding box center [518, 257] width 61 height 10
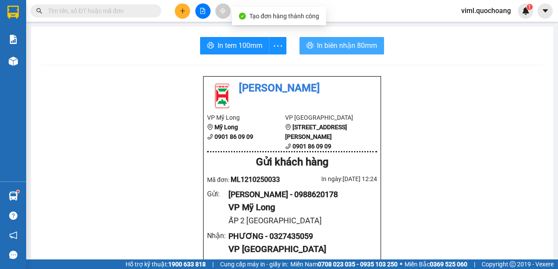
click at [317, 50] on span "In biên nhận 80mm" at bounding box center [347, 45] width 60 height 11
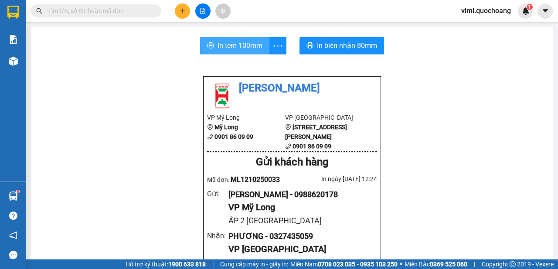
click at [223, 47] on span "In tem 100mm" at bounding box center [239, 45] width 45 height 11
